Goal: Transaction & Acquisition: Download file/media

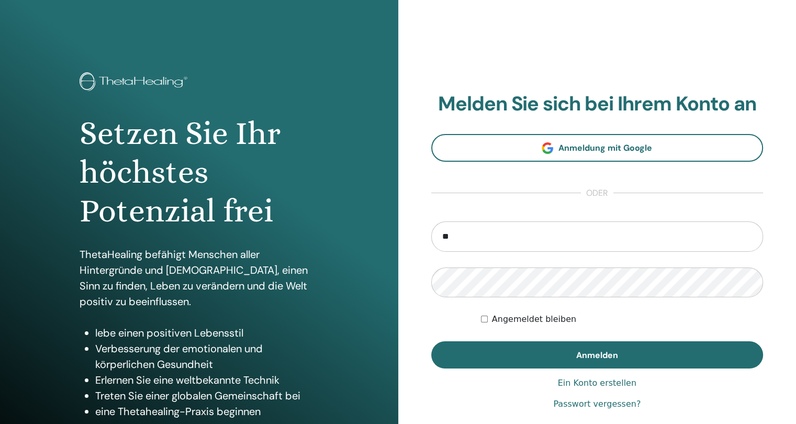
type input "**********"
click at [574, 339] on form "**********" at bounding box center [597, 295] width 332 height 148
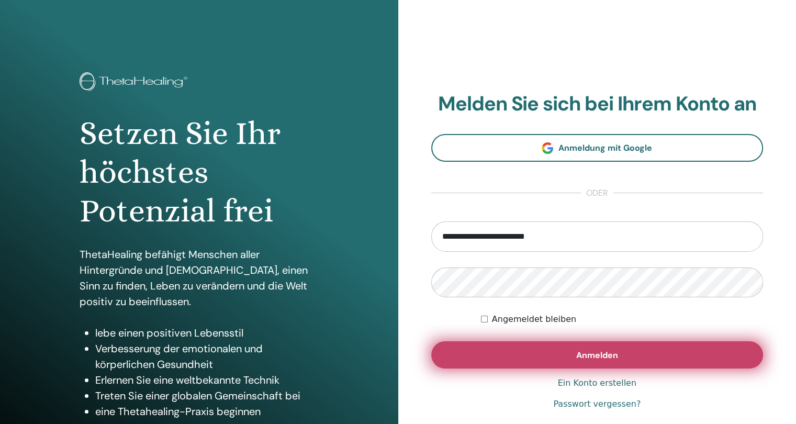
click at [577, 350] on span "Anmelden" at bounding box center [597, 355] width 42 height 11
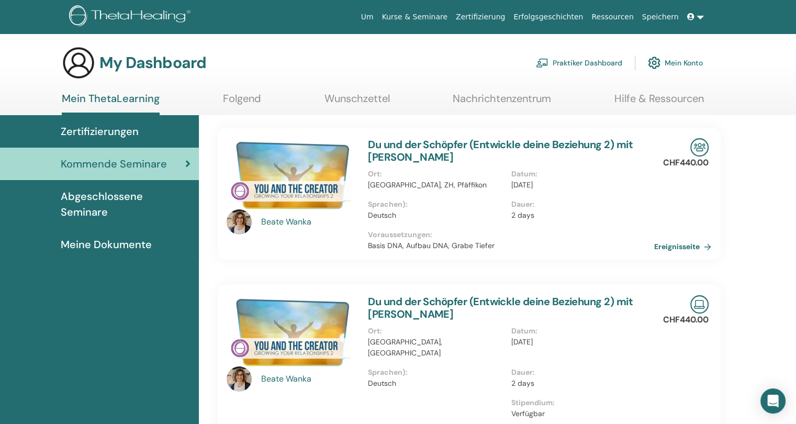
drag, startPoint x: 160, startPoint y: 185, endPoint x: 165, endPoint y: 193, distance: 9.4
click at [160, 185] on link "Abgeschlossene Seminare" at bounding box center [99, 204] width 199 height 48
click at [171, 199] on span "Abgeschlossene Seminare" at bounding box center [126, 203] width 130 height 31
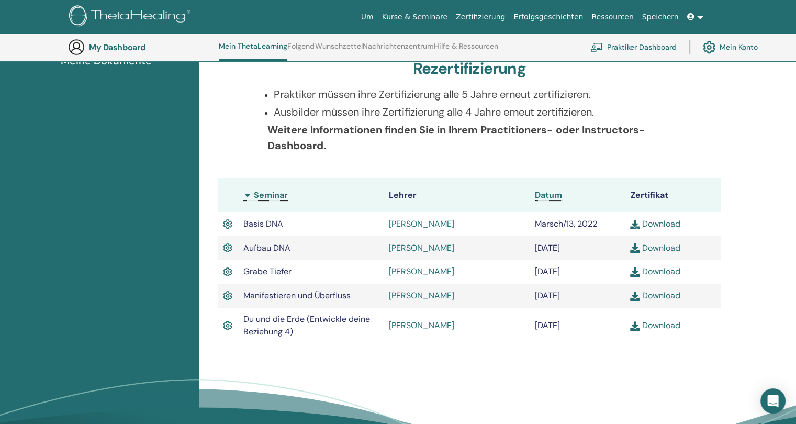
scroll to position [184, 0]
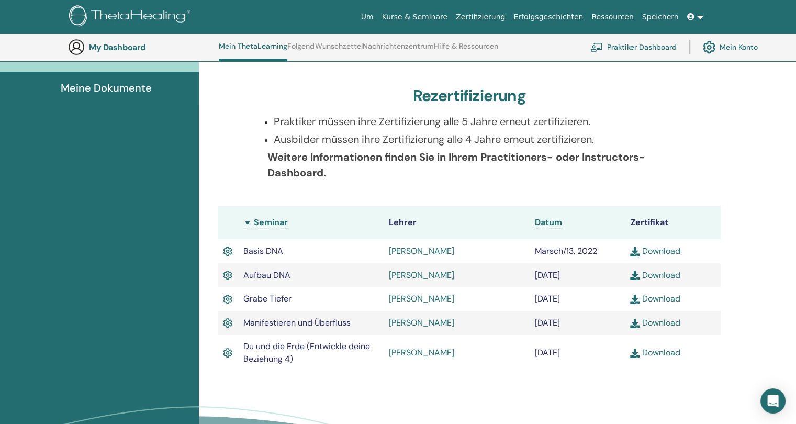
click at [662, 250] on link "Download" at bounding box center [655, 251] width 50 height 11
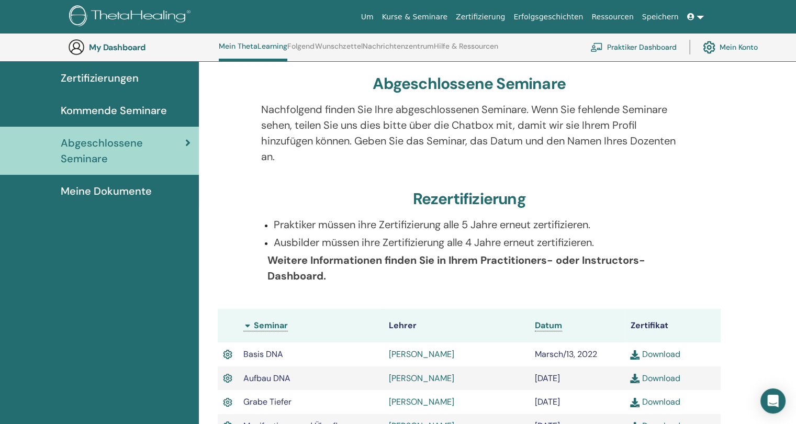
scroll to position [0, 0]
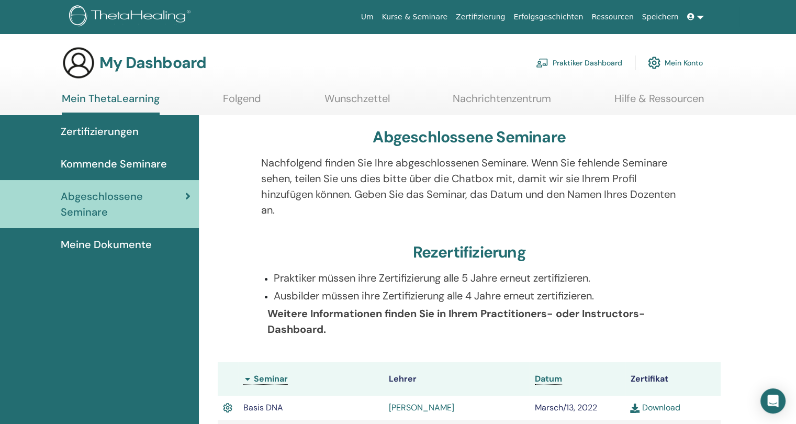
click at [92, 167] on span "Kommende Seminare" at bounding box center [114, 164] width 106 height 16
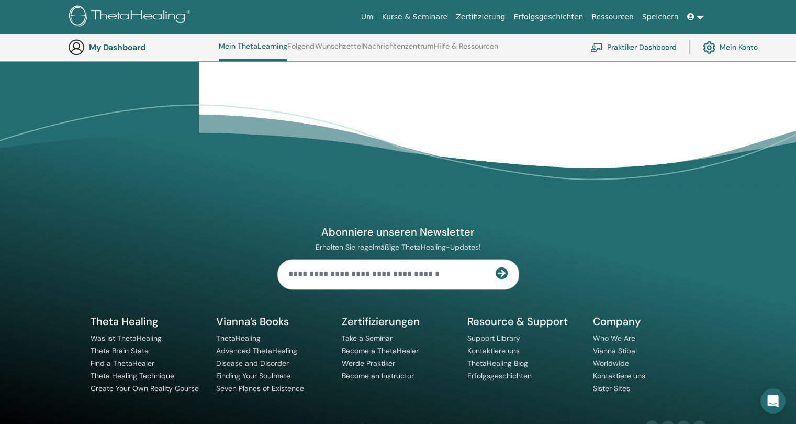
scroll to position [1575, 0]
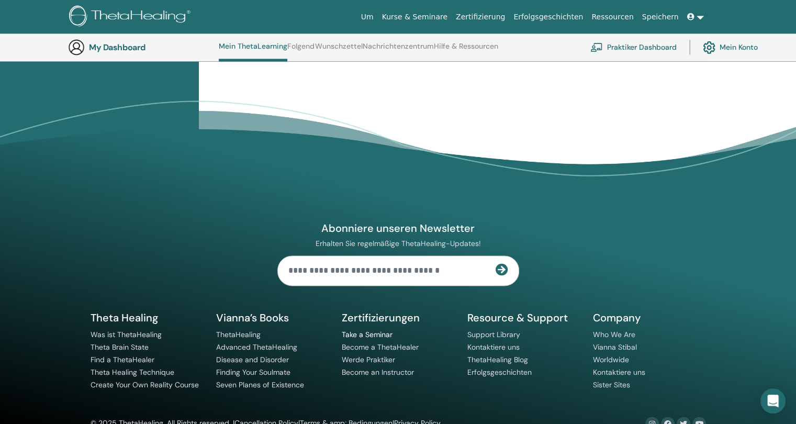
click at [375, 330] on link "Take a Seminar" at bounding box center [367, 334] width 51 height 9
